Goal: Task Accomplishment & Management: Manage account settings

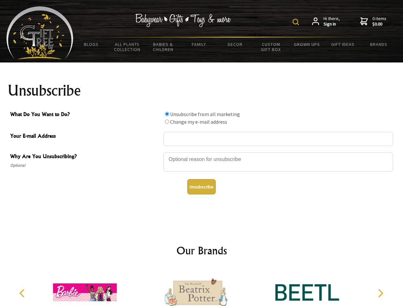
click at [297, 22] on img at bounding box center [296, 22] width 6 height 6
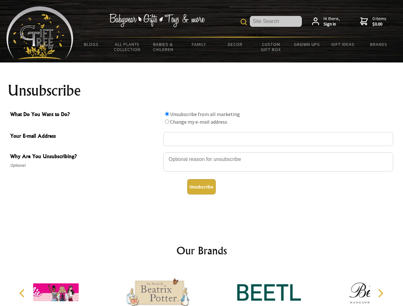
click at [202, 152] on div at bounding box center [278, 163] width 230 height 22
click at [167, 114] on input "What Do You Want to Do?" at bounding box center [167, 114] width 4 height 4
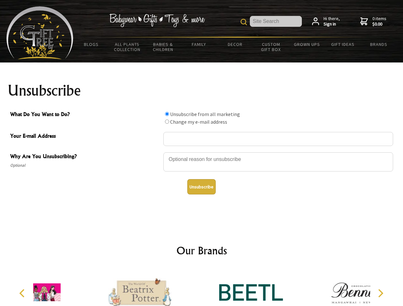
click at [167, 122] on input "What Do You Want to Do?" at bounding box center [167, 122] width 4 height 4
radio input "true"
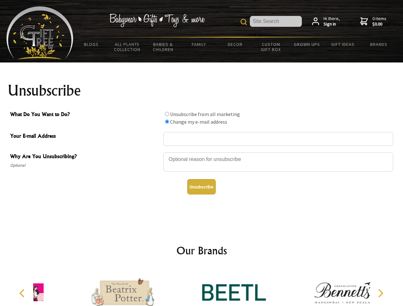
click at [201, 187] on button "Unsubscribe" at bounding box center [201, 186] width 28 height 15
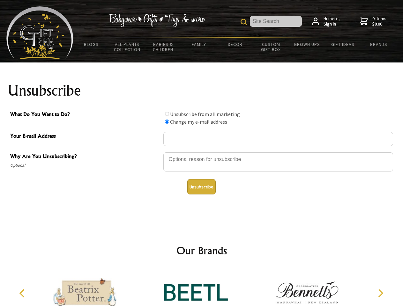
click at [23, 294] on icon "Previous" at bounding box center [23, 293] width 8 height 8
click at [380, 294] on icon "Next" at bounding box center [380, 293] width 8 height 8
